Goal: Task Accomplishment & Management: Manage account settings

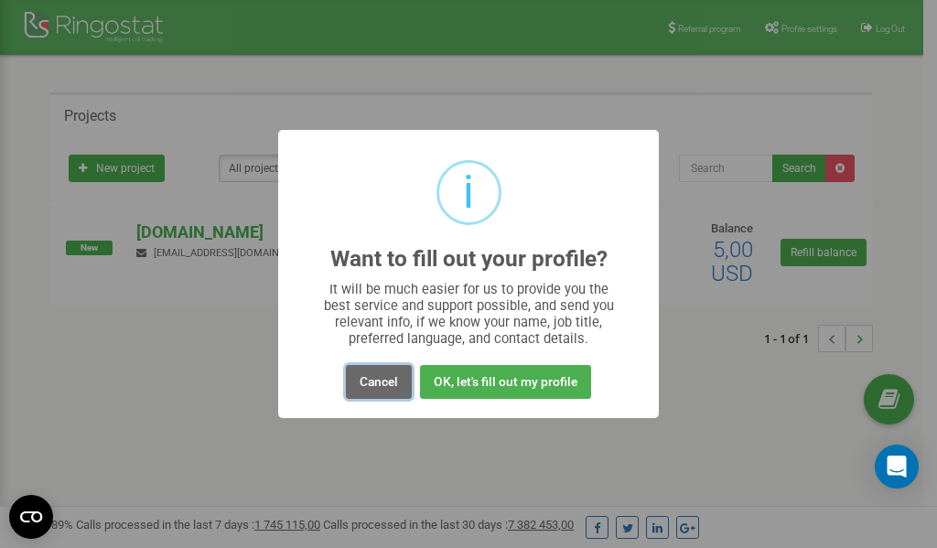
click at [368, 384] on button "Cancel" at bounding box center [379, 382] width 66 height 34
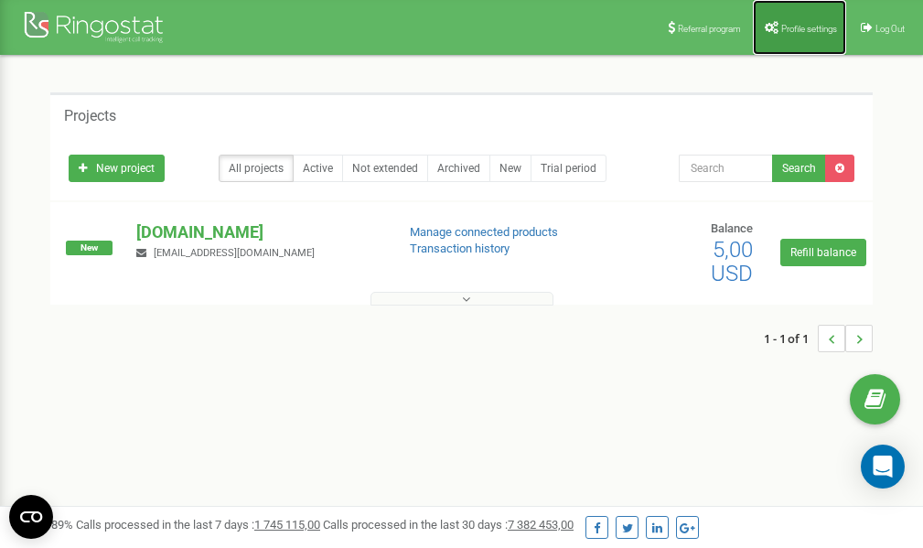
click at [793, 25] on span "Profile settings" at bounding box center [809, 29] width 56 height 10
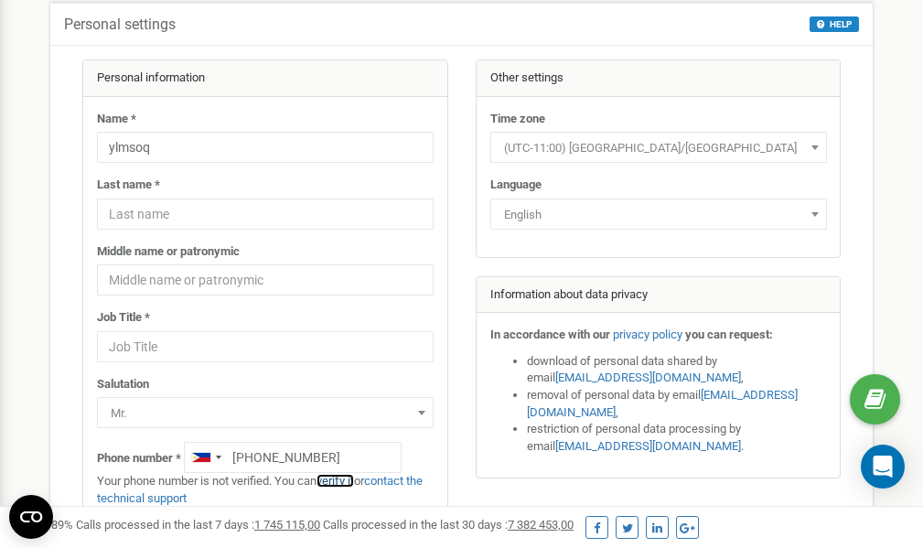
click at [344, 482] on link "verify it" at bounding box center [336, 481] width 38 height 14
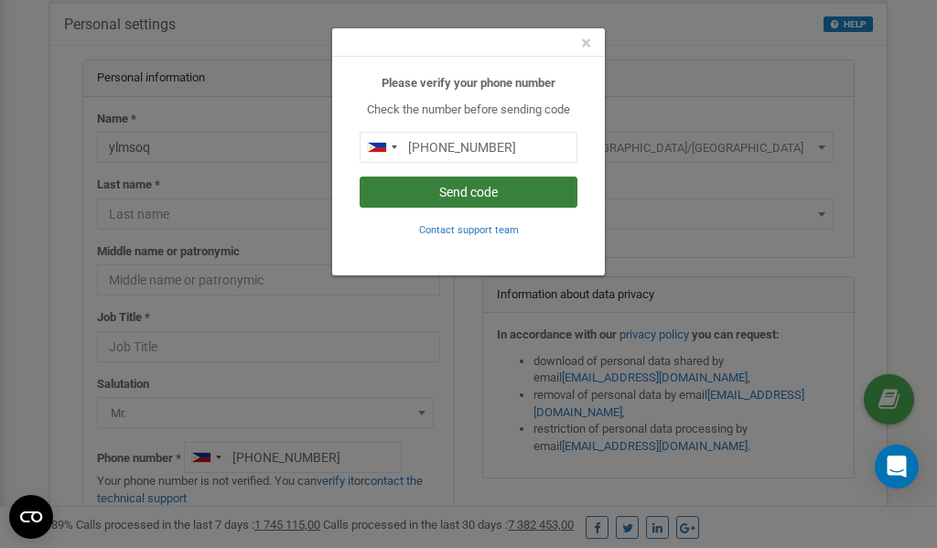
click at [478, 192] on button "Send code" at bounding box center [469, 192] width 218 height 31
